Goal: Information Seeking & Learning: Learn about a topic

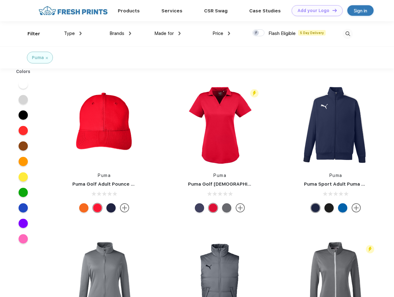
click at [315, 11] on link "Add your Logo Design Tool" at bounding box center [317, 10] width 51 height 11
click at [0, 0] on div "Design Tool" at bounding box center [0, 0] width 0 height 0
click at [332, 10] on link "Add your Logo Design Tool" at bounding box center [317, 10] width 51 height 11
click at [30, 34] on div "Filter" at bounding box center [34, 33] width 13 height 7
click at [73, 33] on span "Type" at bounding box center [69, 34] width 11 height 6
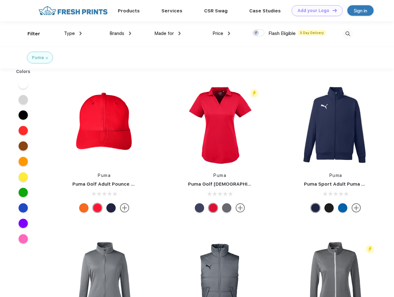
click at [120, 33] on span "Brands" at bounding box center [117, 34] width 15 height 6
click at [168, 33] on span "Made for" at bounding box center [163, 34] width 19 height 6
click at [222, 33] on span "Price" at bounding box center [218, 34] width 11 height 6
click at [259, 33] on div at bounding box center [259, 32] width 12 height 7
click at [257, 33] on input "checkbox" at bounding box center [255, 31] width 4 height 4
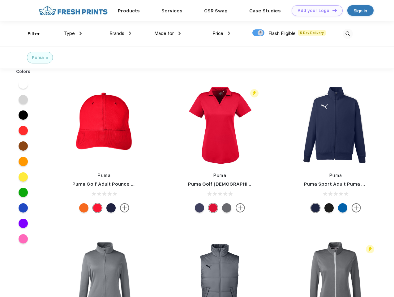
checkbox input "true"
click at [348, 34] on img at bounding box center [348, 34] width 10 height 10
